Goal: Task Accomplishment & Management: Manage account settings

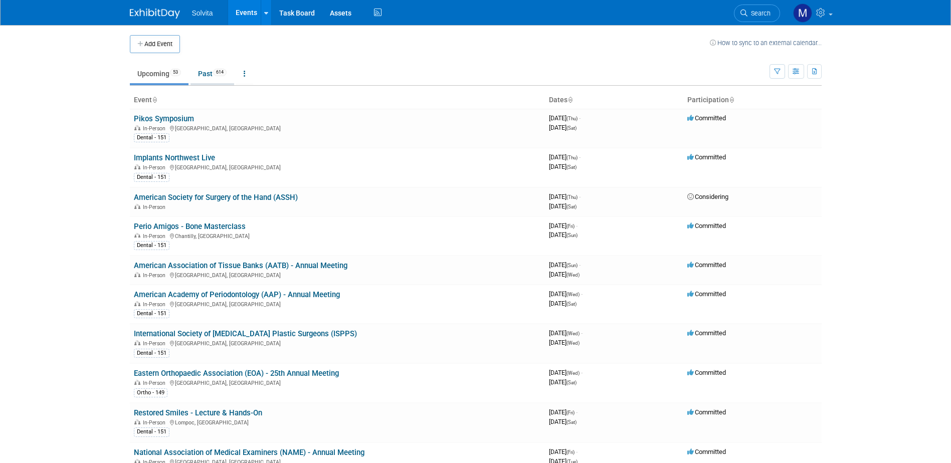
click at [205, 69] on link "Past 614" at bounding box center [212, 73] width 44 height 19
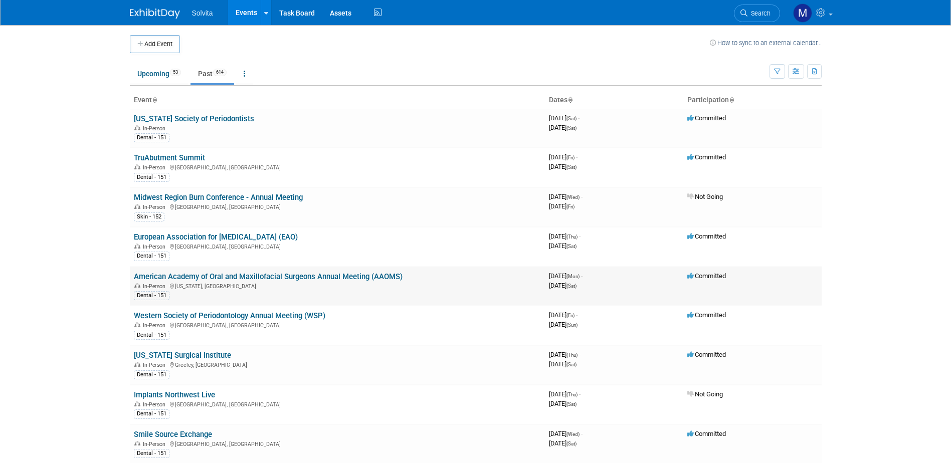
click at [208, 273] on link "American Academy of Oral and Maxillofacial Surgeons Annual Meeting (AAOMS)" at bounding box center [268, 276] width 269 height 9
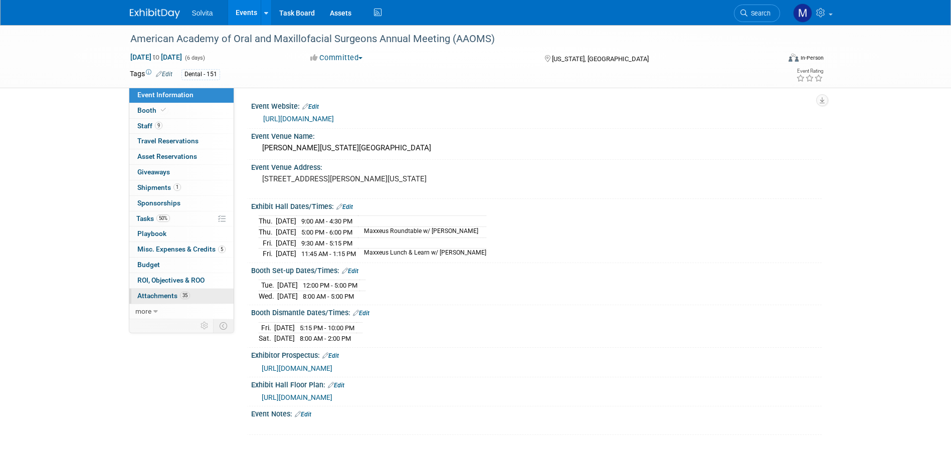
click at [159, 298] on span "Attachments 35" at bounding box center [163, 296] width 53 height 8
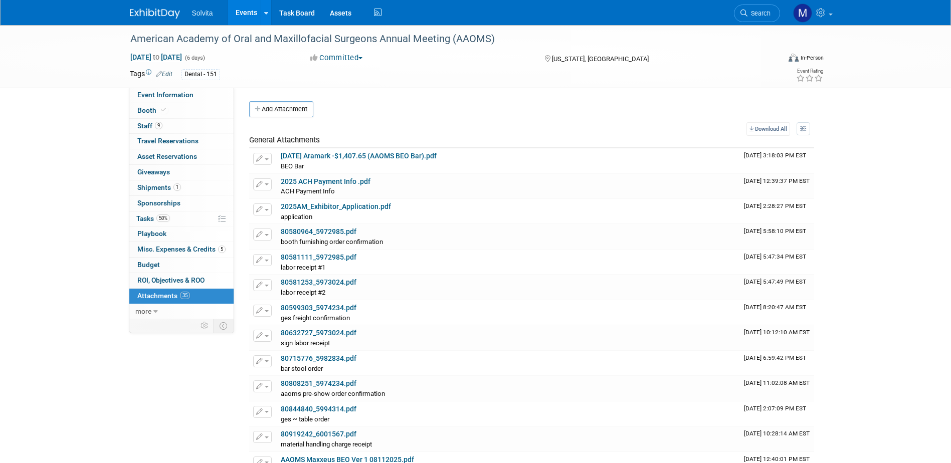
click at [285, 107] on button "Add Attachment" at bounding box center [281, 109] width 64 height 16
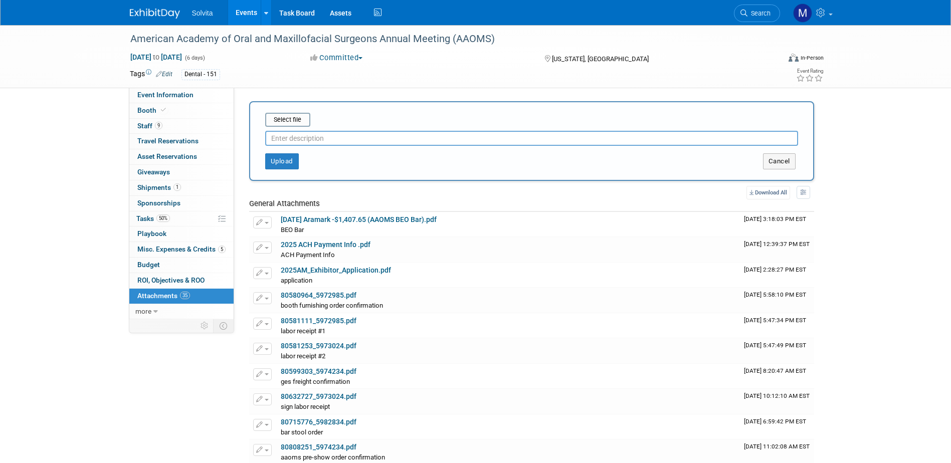
click at [298, 138] on input "text" at bounding box center [531, 138] width 533 height 15
type input "eval"
click at [302, 124] on input "file" at bounding box center [249, 120] width 119 height 12
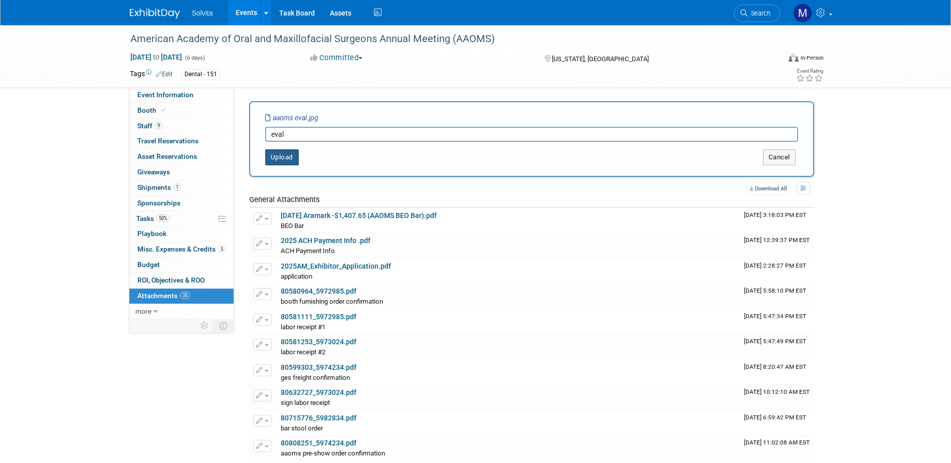
click at [273, 154] on button "Upload" at bounding box center [282, 157] width 34 height 16
